Goal: Information Seeking & Learning: Learn about a topic

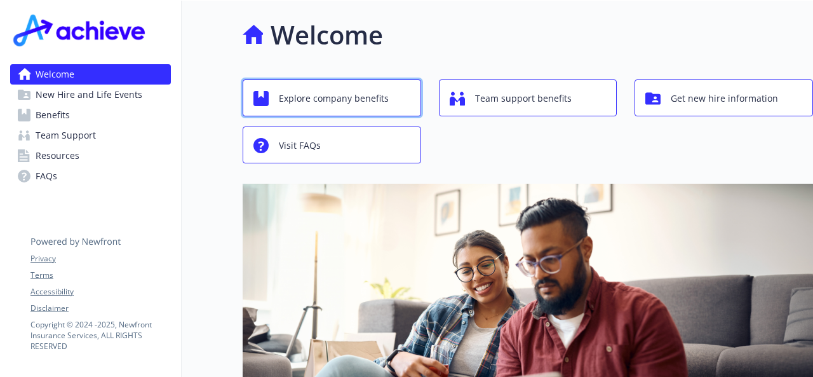
click at [290, 90] on span "Explore company benefits" at bounding box center [334, 98] width 110 height 24
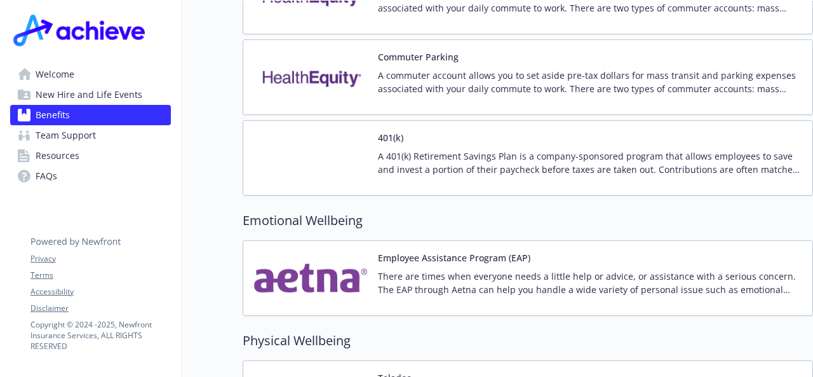
scroll to position [2199, 0]
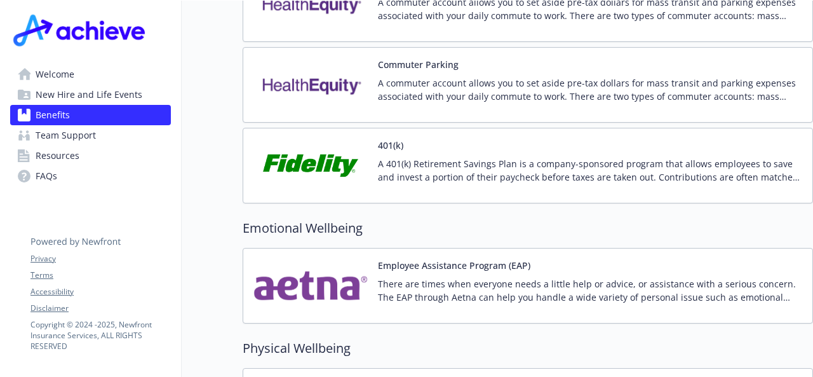
click at [503, 161] on div "A 401(k) Retirement Savings Plan is a company-sponsored program that allows emp…" at bounding box center [590, 175] width 424 height 36
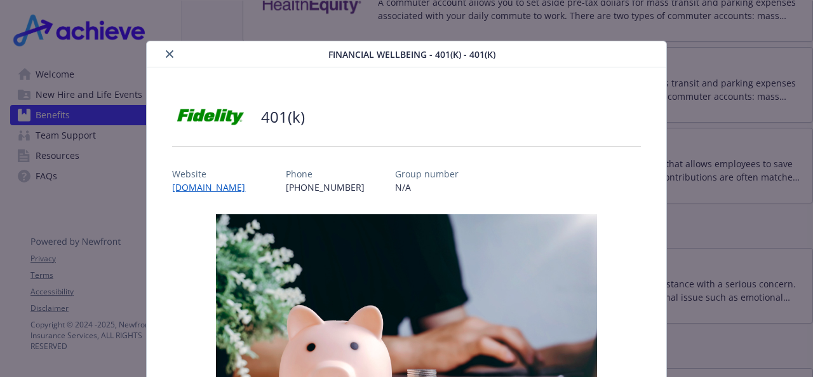
scroll to position [38, 0]
